Goal: Information Seeking & Learning: Learn about a topic

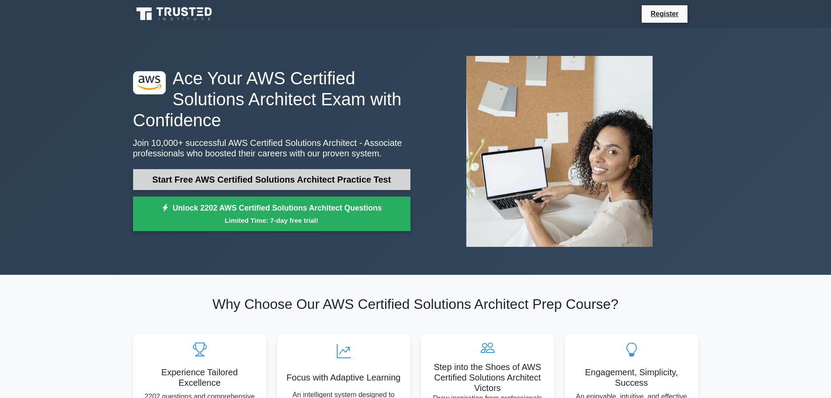
click at [374, 180] on link "Start Free AWS Certified Solutions Architect Practice Test" at bounding box center [272, 179] width 278 height 21
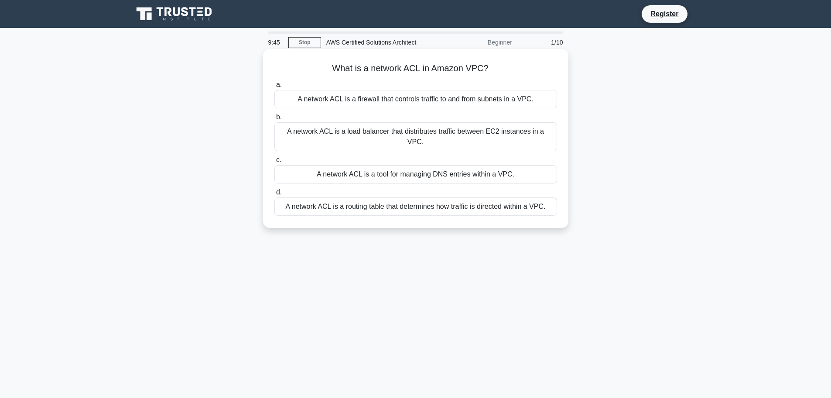
click at [490, 100] on div "A network ACL is a firewall that controls traffic to and from subnets in a VPC." at bounding box center [415, 99] width 283 height 18
click at [274, 88] on input "a. A network ACL is a firewall that controls traffic to and from subnets in a V…" at bounding box center [274, 85] width 0 height 6
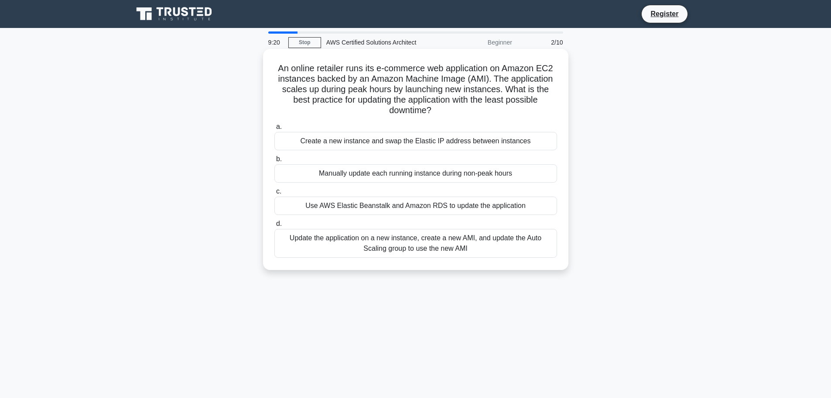
click at [430, 246] on div "Update the application on a new instance, create a new AMI, and update the Auto…" at bounding box center [415, 243] width 283 height 29
click at [274, 226] on input "d. Update the application on a new instance, create a new AMI, and update the A…" at bounding box center [274, 224] width 0 height 6
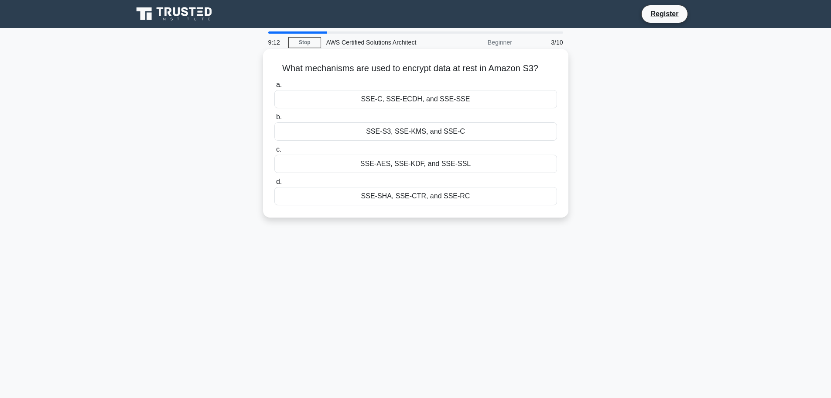
click at [468, 133] on div "SSE-S3, SSE-KMS, and SSE-C" at bounding box center [415, 131] width 283 height 18
click at [274, 120] on input "b. SSE-S3, SSE-KMS, and SSE-C" at bounding box center [274, 117] width 0 height 6
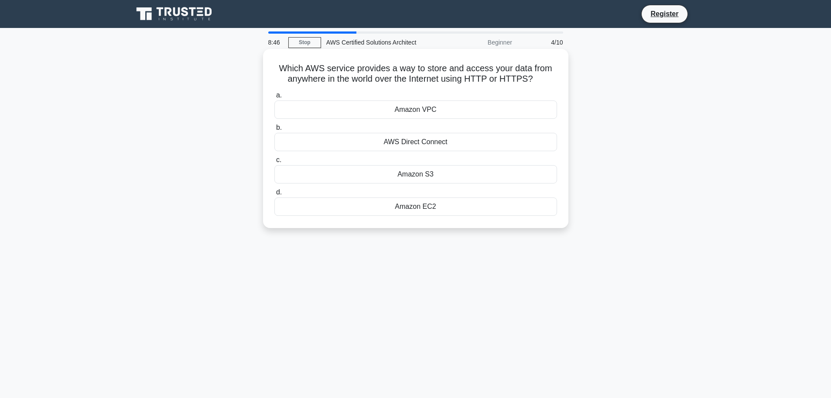
click at [418, 175] on div "Amazon S3" at bounding box center [415, 174] width 283 height 18
click at [274, 163] on input "c. Amazon S3" at bounding box center [274, 160] width 0 height 6
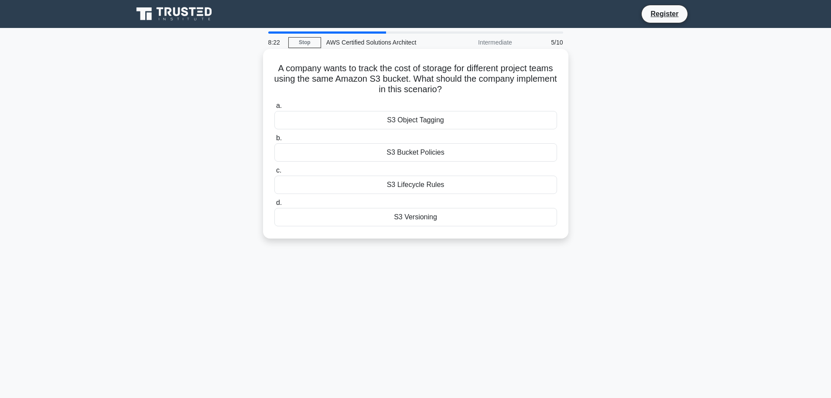
click at [471, 154] on div "S3 Bucket Policies" at bounding box center [415, 152] width 283 height 18
click at [274, 141] on input "b. S3 Bucket Policies" at bounding box center [274, 138] width 0 height 6
click at [442, 120] on div "Amazon EBS" at bounding box center [415, 120] width 283 height 18
click at [274, 109] on input "a. Amazon EBS" at bounding box center [274, 106] width 0 height 6
click at [473, 183] on div "Amazon Kinesis Data Firehose" at bounding box center [415, 184] width 283 height 18
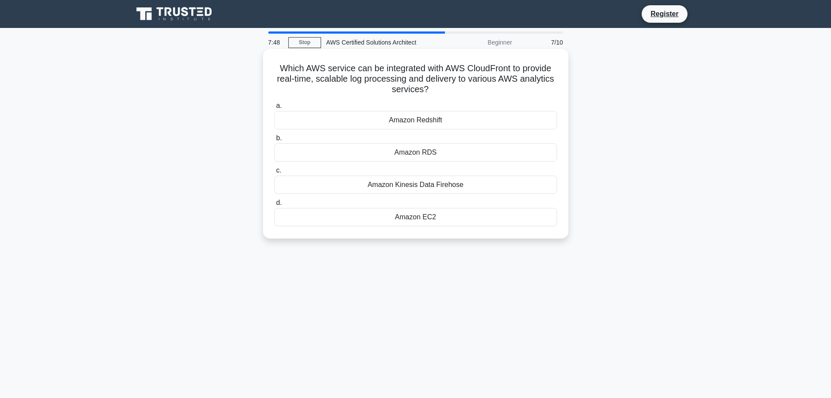
click at [274, 173] on input "c. Amazon Kinesis Data Firehose" at bounding box center [274, 171] width 0 height 6
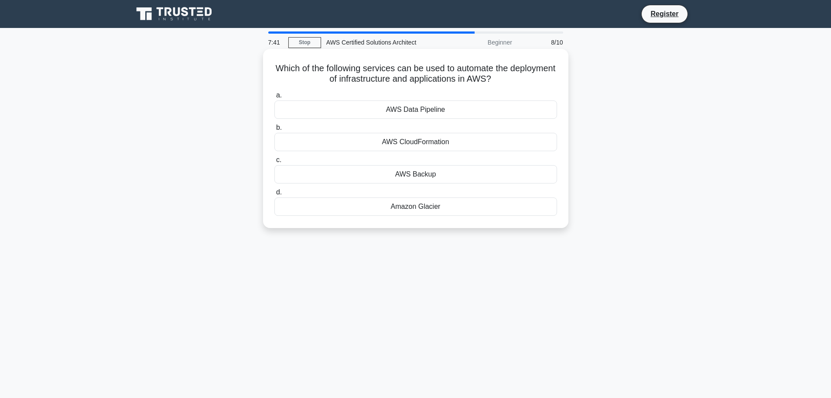
click at [470, 140] on div "AWS CloudFormation" at bounding box center [415, 142] width 283 height 18
click at [274, 130] on input "b. AWS CloudFormation" at bounding box center [274, 128] width 0 height 6
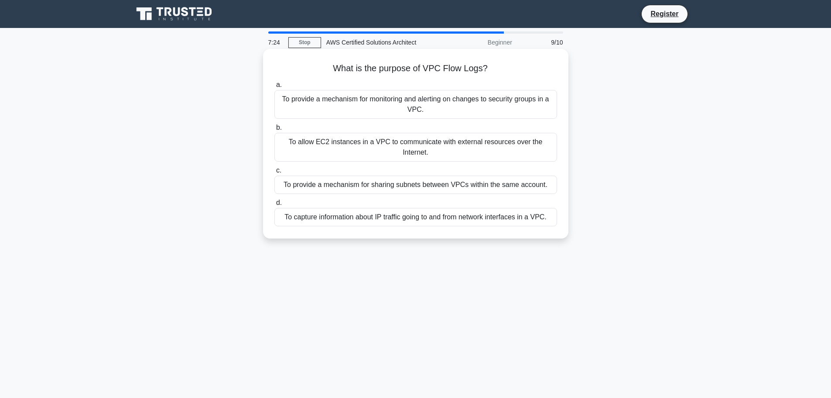
click at [470, 219] on div "To capture information about IP traffic going to and from network interfaces in…" at bounding box center [415, 217] width 283 height 18
click at [274, 206] on input "d. To capture information about IP traffic going to and from network interfaces…" at bounding box center [274, 203] width 0 height 6
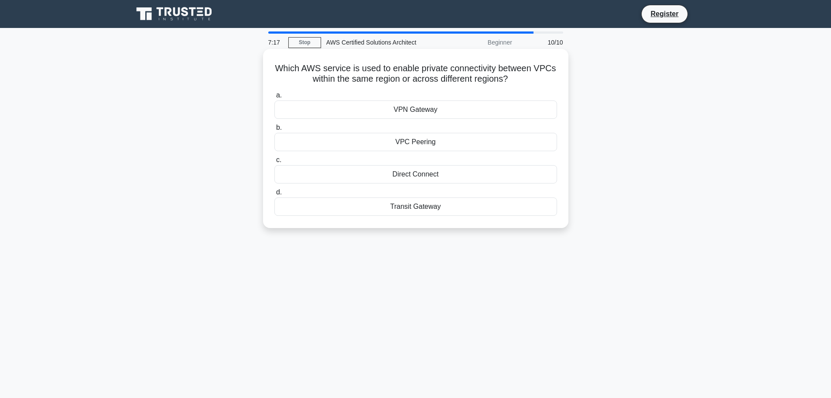
click at [472, 144] on div "VPC Peering" at bounding box center [415, 142] width 283 height 18
click at [274, 130] on input "b. VPC Peering" at bounding box center [274, 128] width 0 height 6
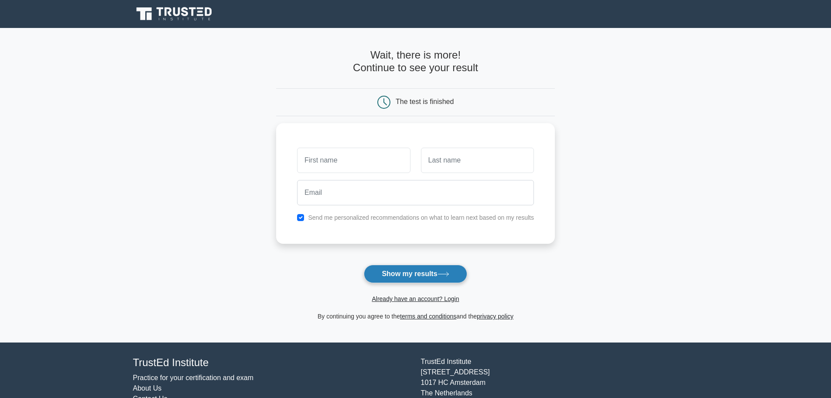
click at [418, 274] on button "Show my results" at bounding box center [415, 273] width 103 height 18
type input "#"
type input "[PERSON_NAME]"
type input "Seliger"
click at [356, 216] on label "Send me personalized recommendations on what to learn next based on my results" at bounding box center [421, 215] width 226 height 7
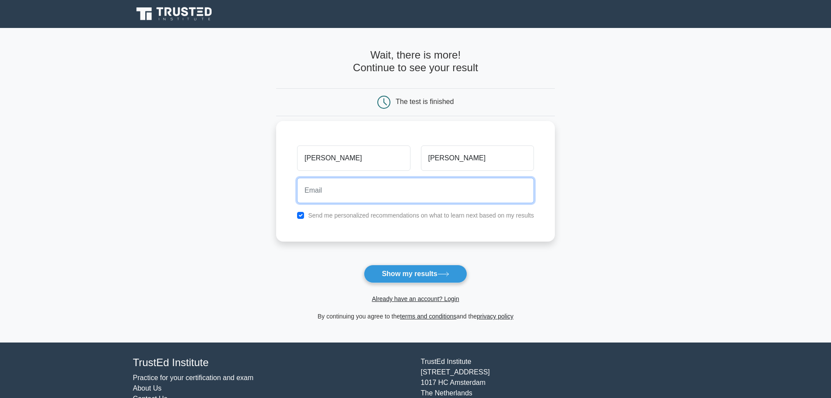
click at [363, 191] on input "email" at bounding box center [415, 190] width 237 height 25
click at [303, 216] on input "checkbox" at bounding box center [300, 215] width 7 height 7
checkbox input "false"
click at [316, 200] on input "email" at bounding box center [415, 190] width 237 height 25
click at [389, 193] on input "thomas.seliger@dedalus.com" at bounding box center [415, 190] width 237 height 25
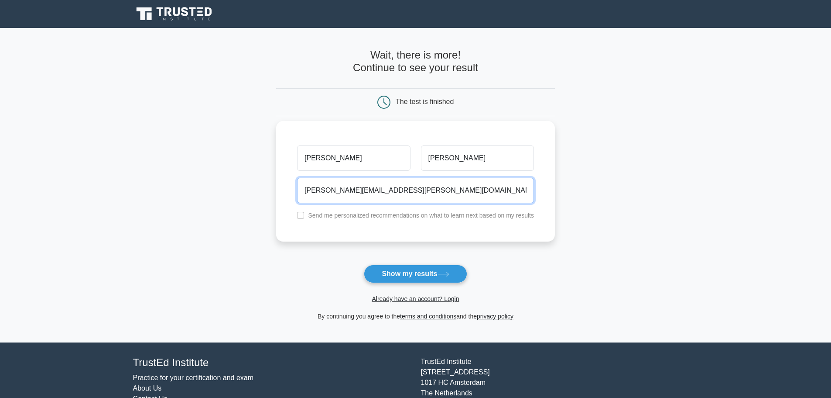
click at [389, 193] on input "thomas.seliger@dedalus.com" at bounding box center [415, 190] width 237 height 25
click at [368, 188] on input "thomas.seliger@dedalus.com" at bounding box center [415, 190] width 237 height 25
click at [402, 189] on input "thomas.seliger@dedalus.com" at bounding box center [415, 190] width 237 height 25
click at [329, 191] on input "t.seliger@gmail.com" at bounding box center [415, 190] width 237 height 25
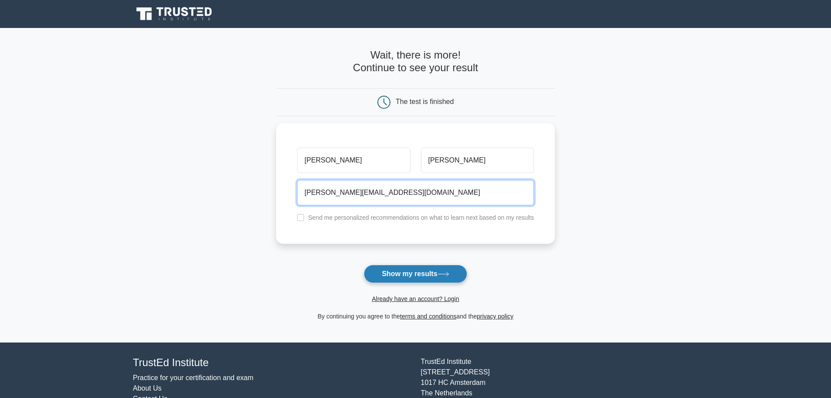
type input "t.seliger.1990@gmail.com"
click at [422, 274] on button "Show my results" at bounding box center [415, 273] width 103 height 18
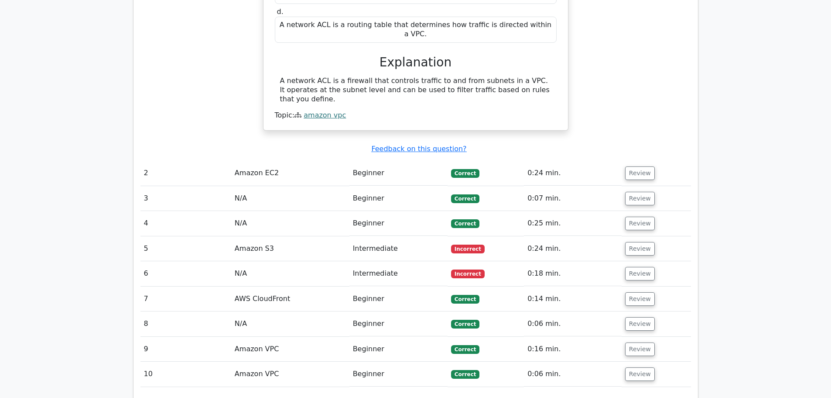
scroll to position [829, 0]
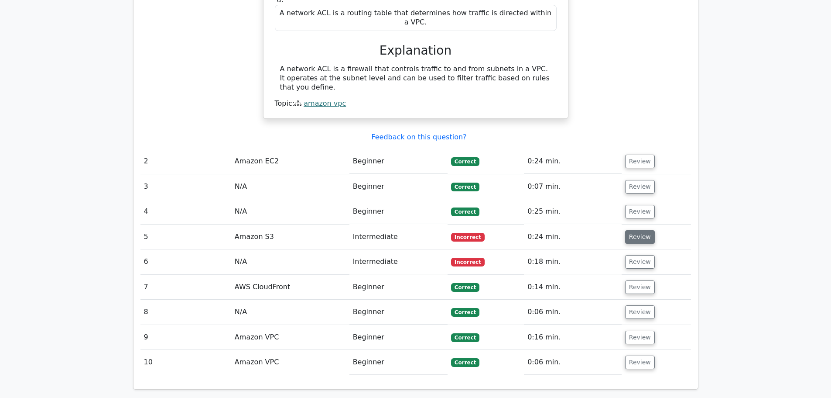
click at [635, 230] on button "Review" at bounding box center [640, 237] width 30 height 14
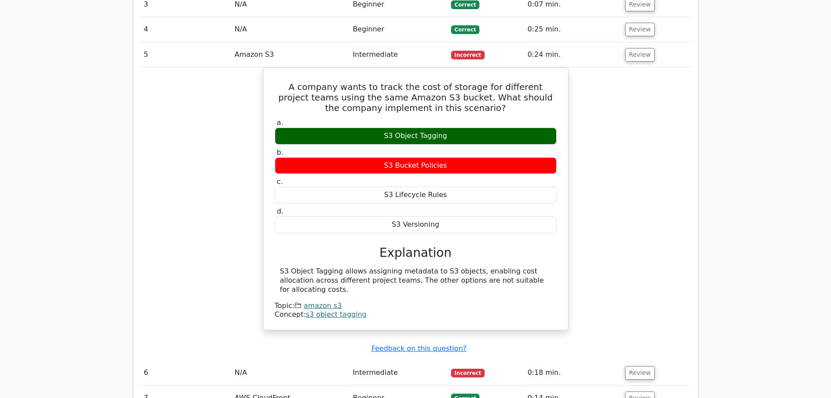
scroll to position [1091, 0]
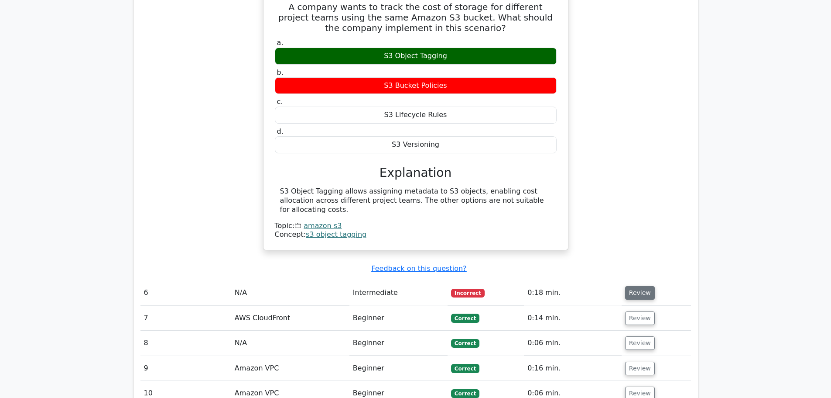
click at [639, 286] on button "Review" at bounding box center [640, 293] width 30 height 14
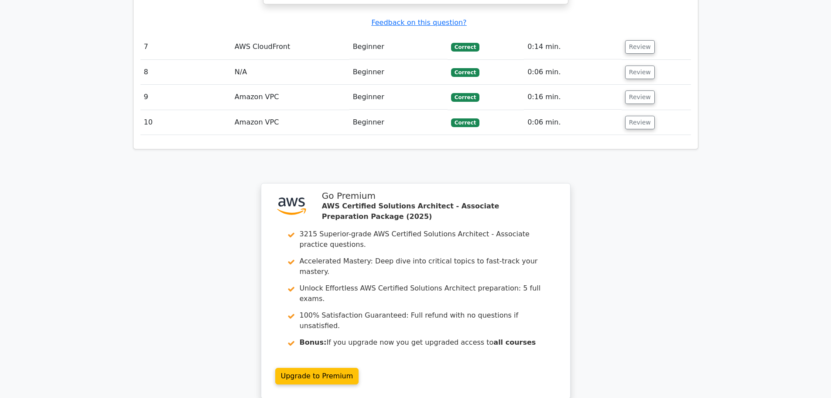
scroll to position [1789, 0]
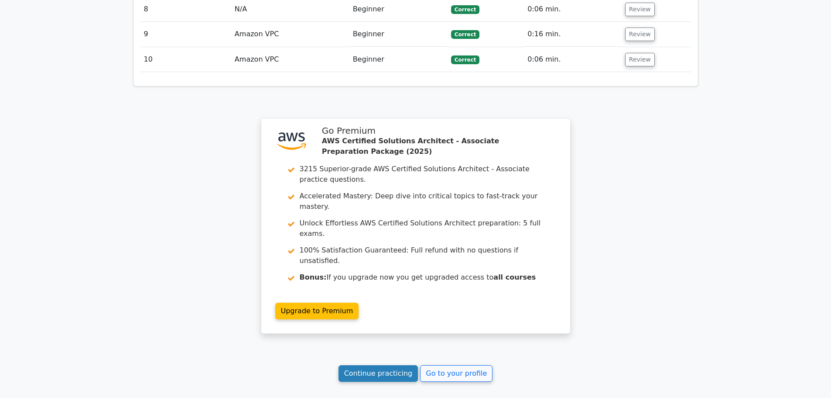
click at [387, 365] on link "Continue practicing" at bounding box center [379, 373] width 80 height 17
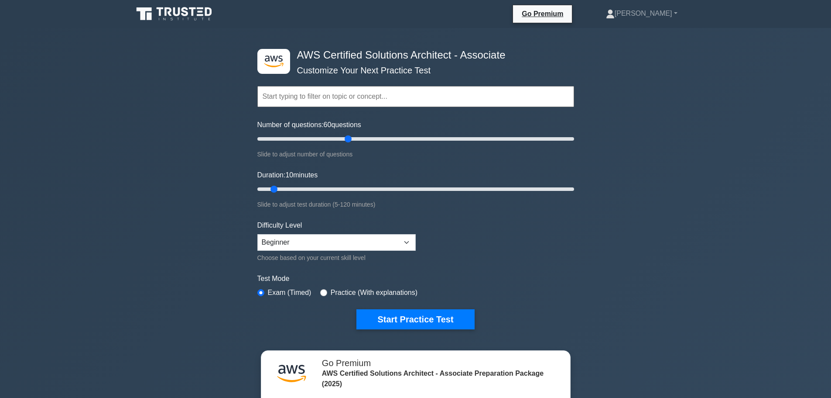
drag, startPoint x: 269, startPoint y: 141, endPoint x: 346, endPoint y: 145, distance: 77.8
type input "60"
click at [346, 144] on input "Number of questions: 60 questions" at bounding box center [415, 139] width 317 height 10
drag, startPoint x: 273, startPoint y: 189, endPoint x: 597, endPoint y: 188, distance: 323.4
type input "120"
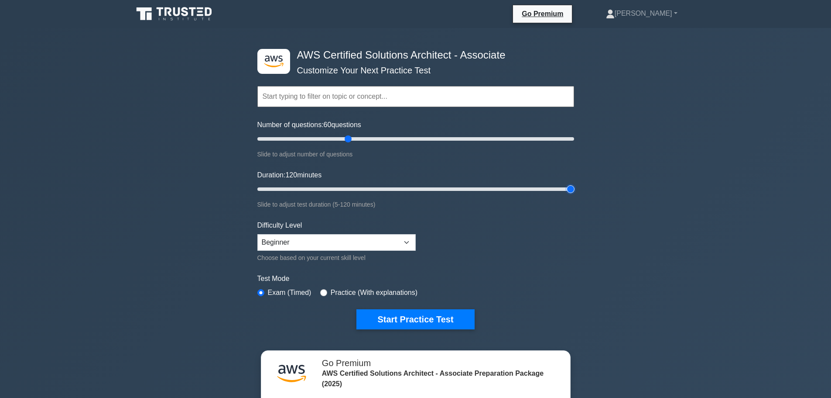
click at [574, 188] on input "Duration: 120 minutes" at bounding box center [415, 189] width 317 height 10
click at [385, 241] on select "Beginner Intermediate Expert" at bounding box center [336, 242] width 158 height 17
select select "intermediate"
click at [257, 234] on select "Beginner Intermediate Expert" at bounding box center [336, 242] width 158 height 17
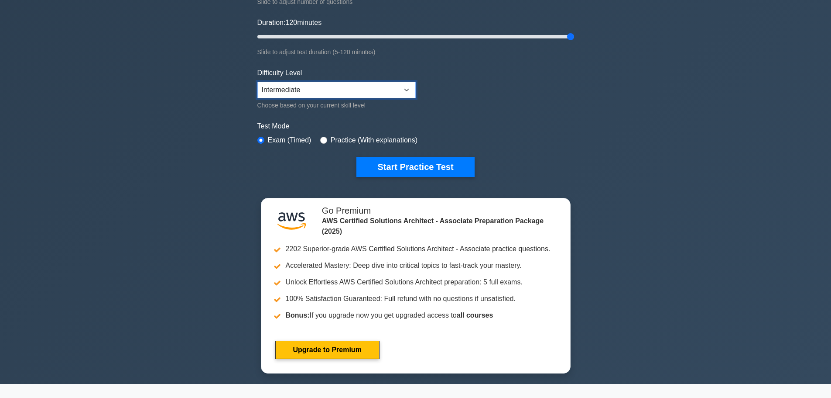
scroll to position [175, 0]
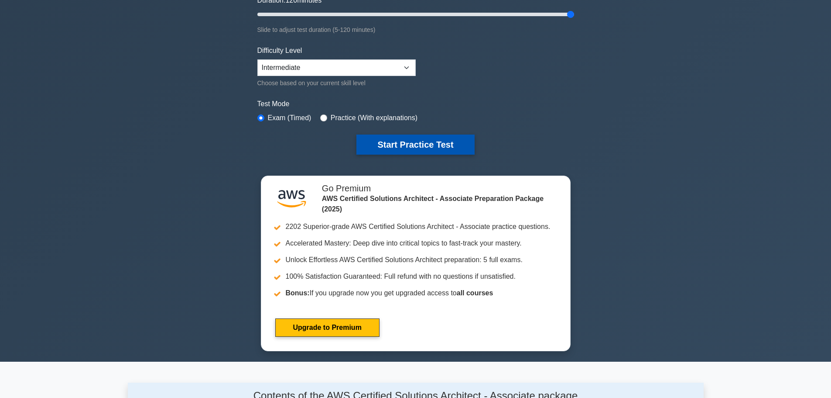
click at [437, 144] on button "Start Practice Test" at bounding box center [416, 144] width 118 height 20
